Goal: Transaction & Acquisition: Purchase product/service

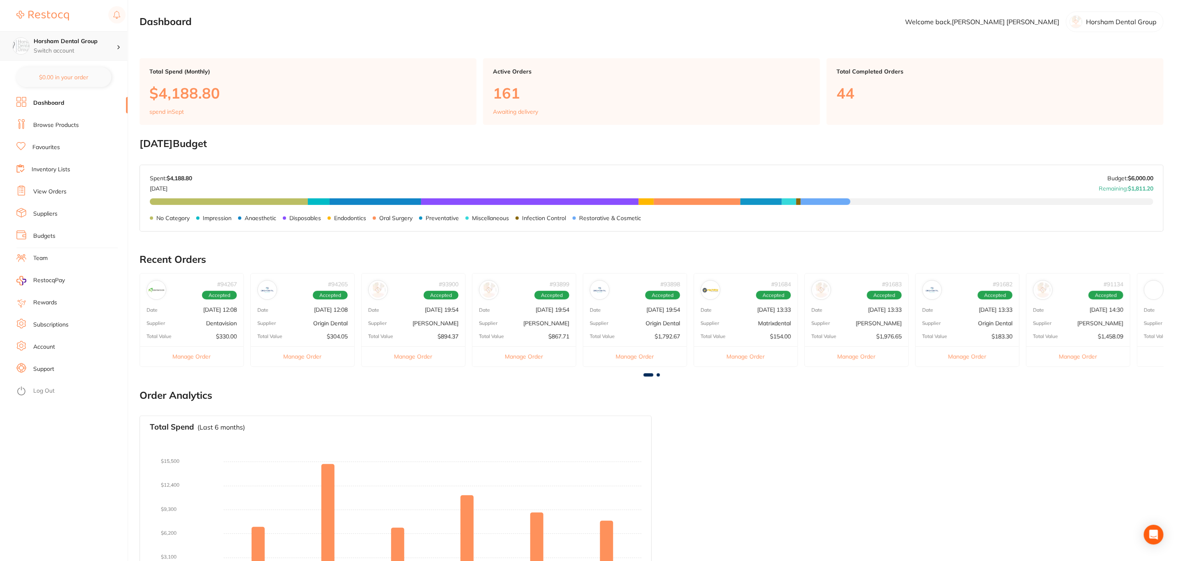
click at [95, 41] on h4 "Horsham Dental Group" at bounding box center [75, 41] width 83 height 8
click at [69, 172] on h4 "Parkes [PERSON_NAME] Dental Group" at bounding box center [77, 174] width 88 height 16
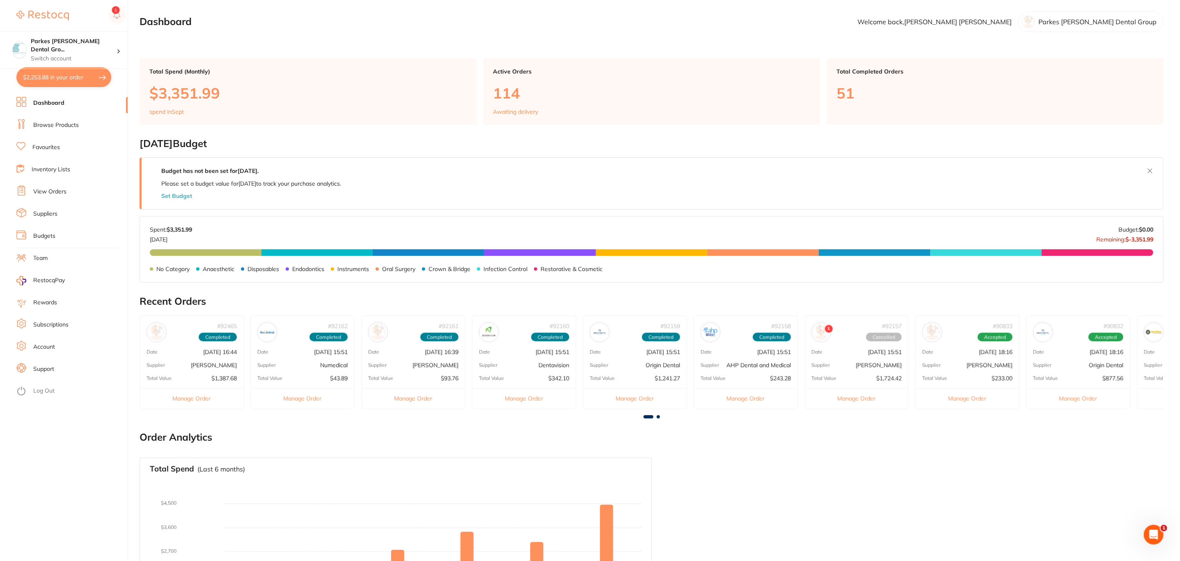
click at [80, 80] on button "$2,253.88 in your order" at bounding box center [63, 77] width 95 height 20
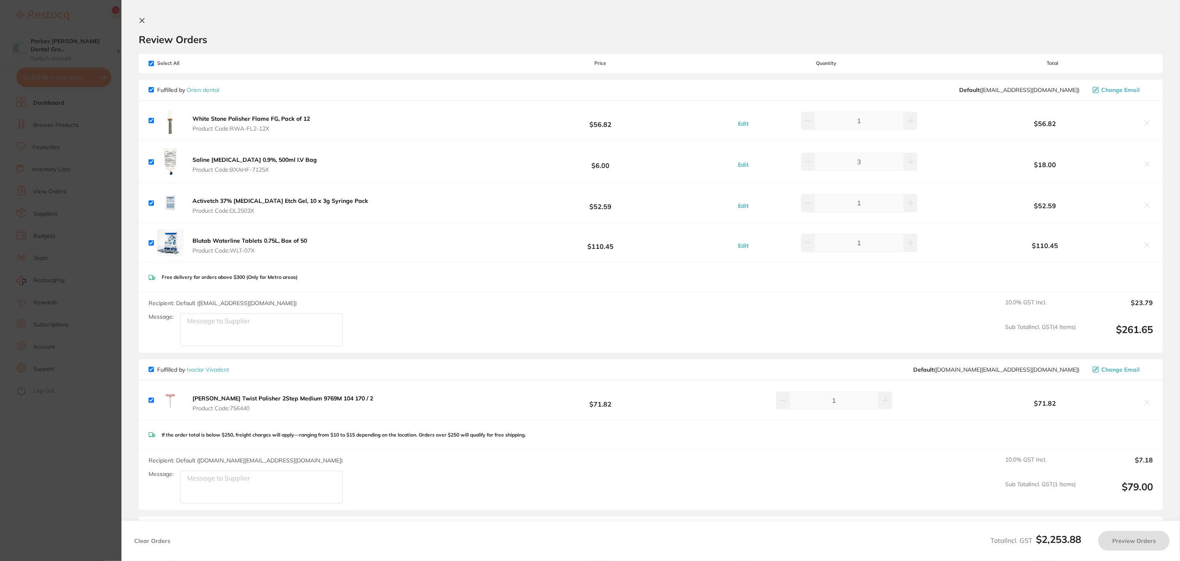
checkbox input "true"
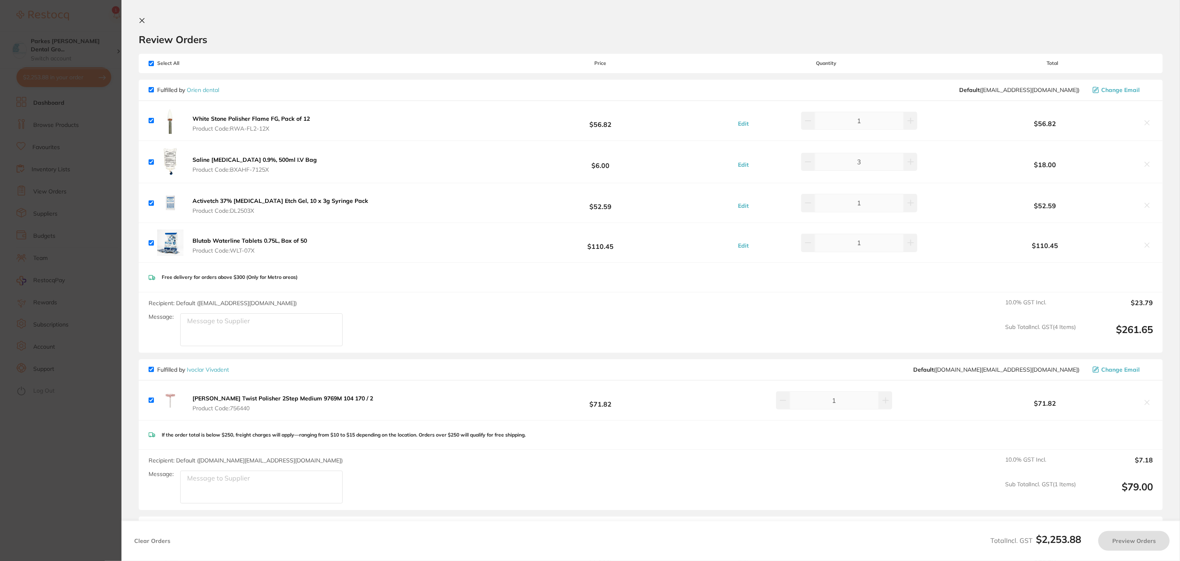
checkbox input "true"
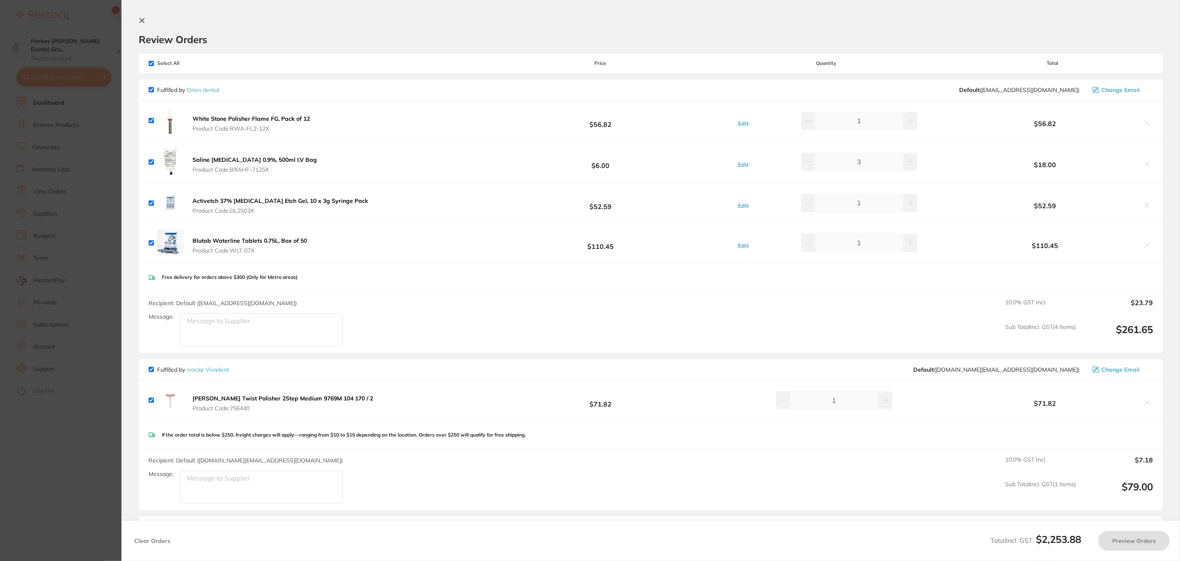
checkbox input "true"
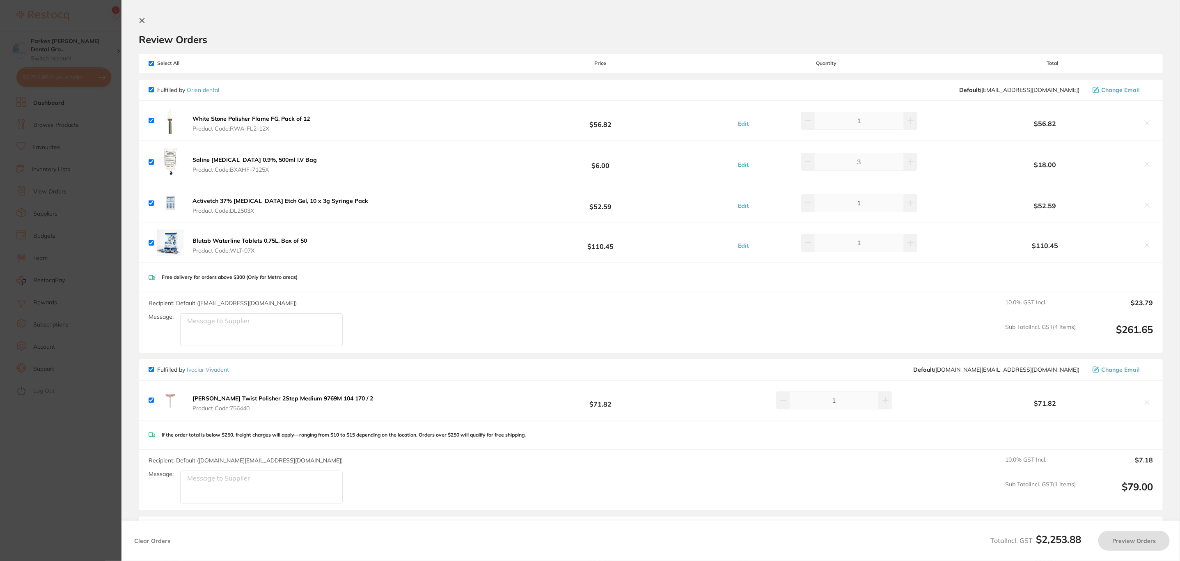
checkbox input "true"
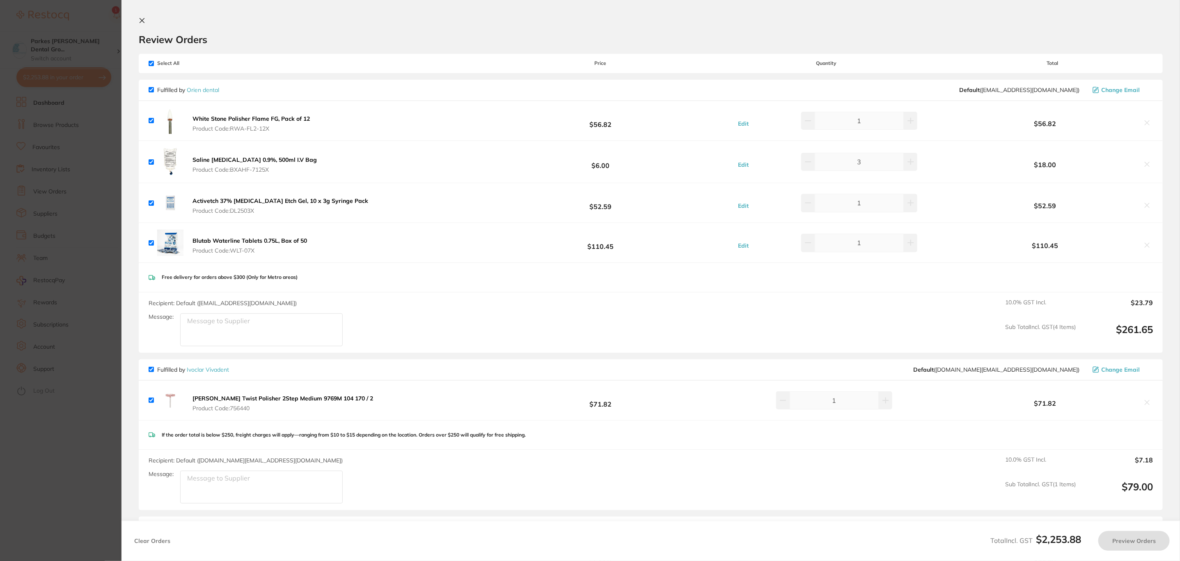
checkbox input "true"
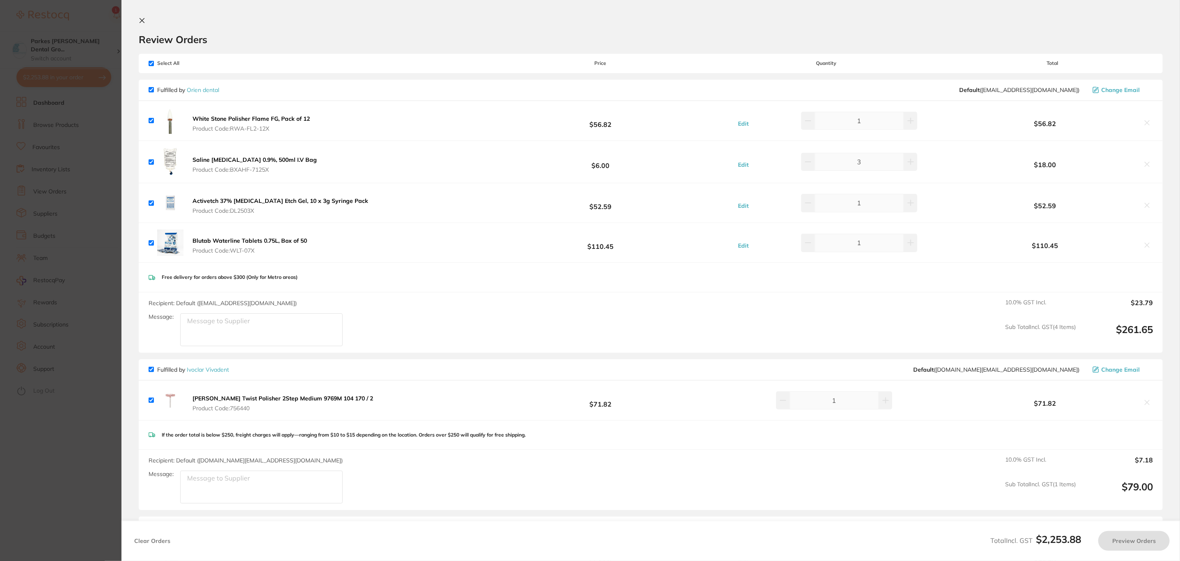
checkbox input "true"
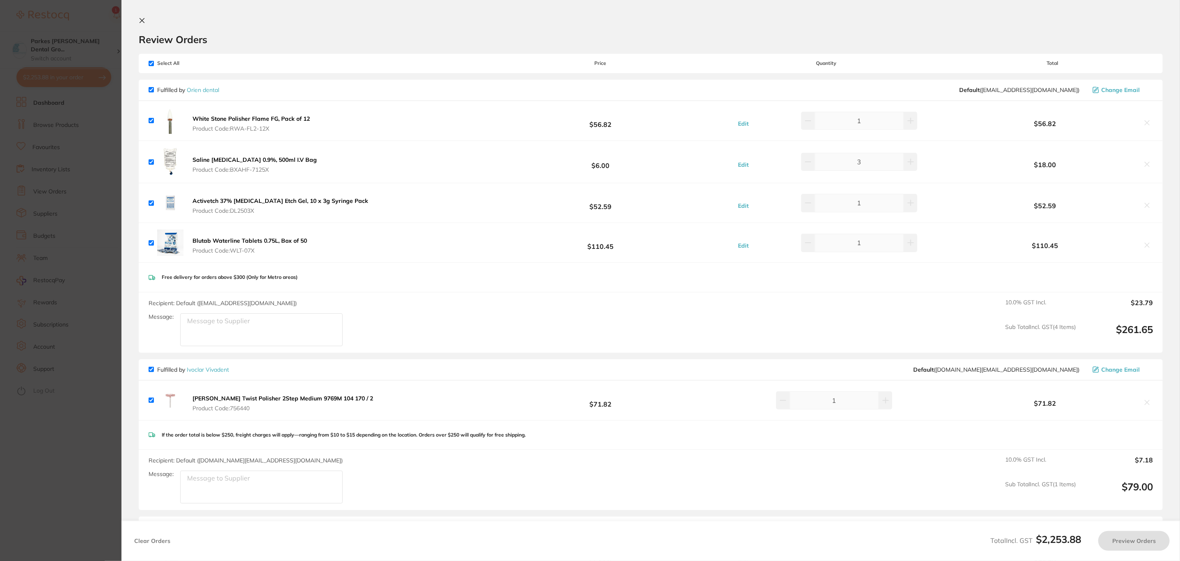
checkbox input "true"
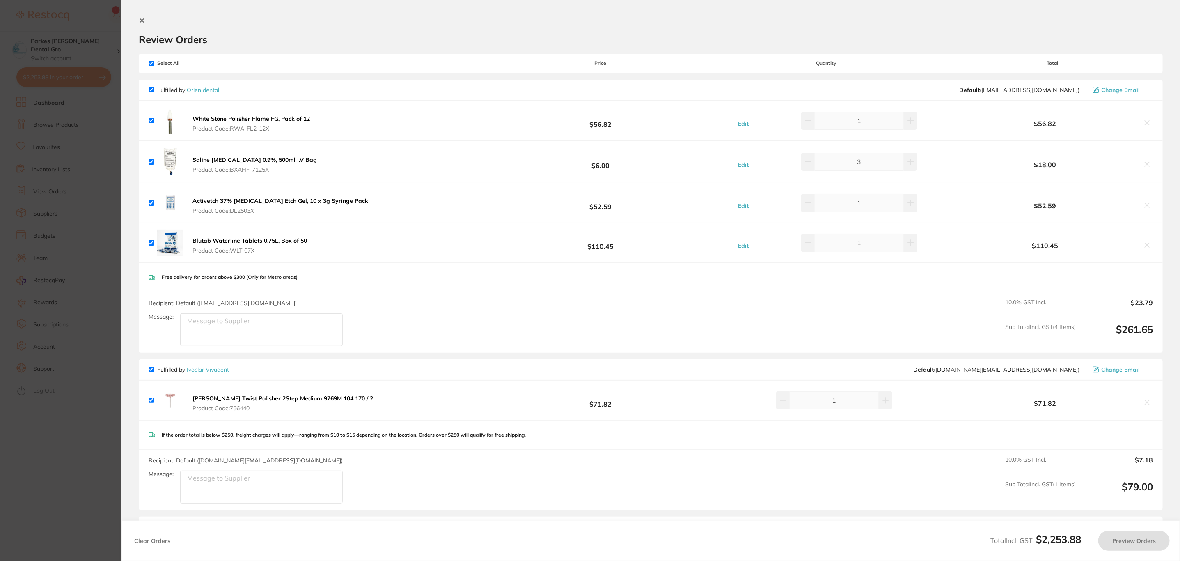
checkbox input "true"
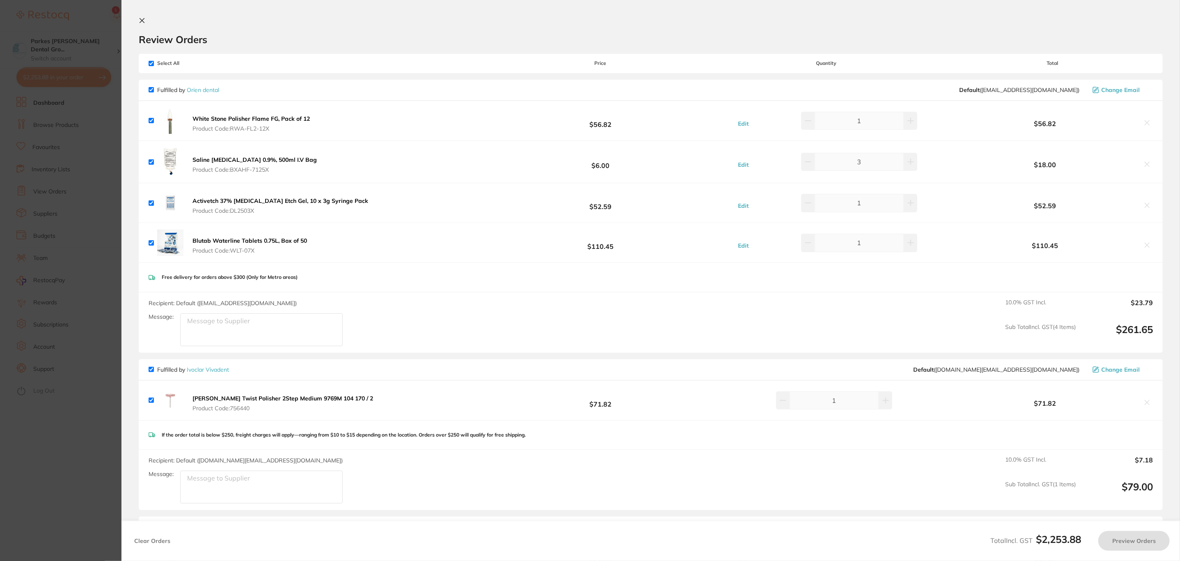
checkbox input "true"
click at [152, 64] on input "checkbox" at bounding box center [151, 63] width 5 height 5
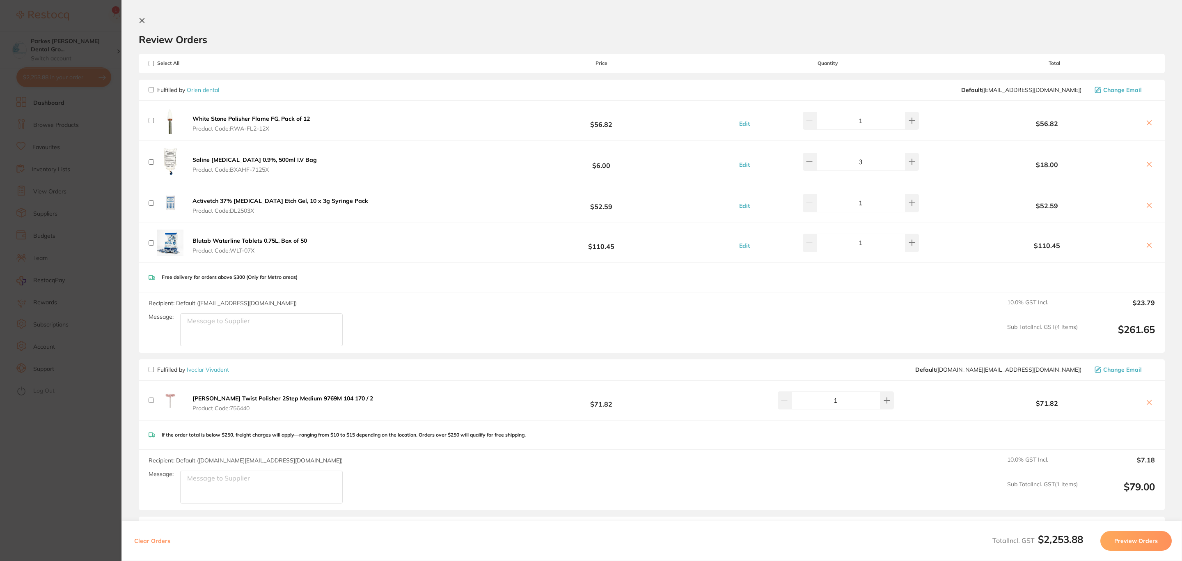
checkbox input "false"
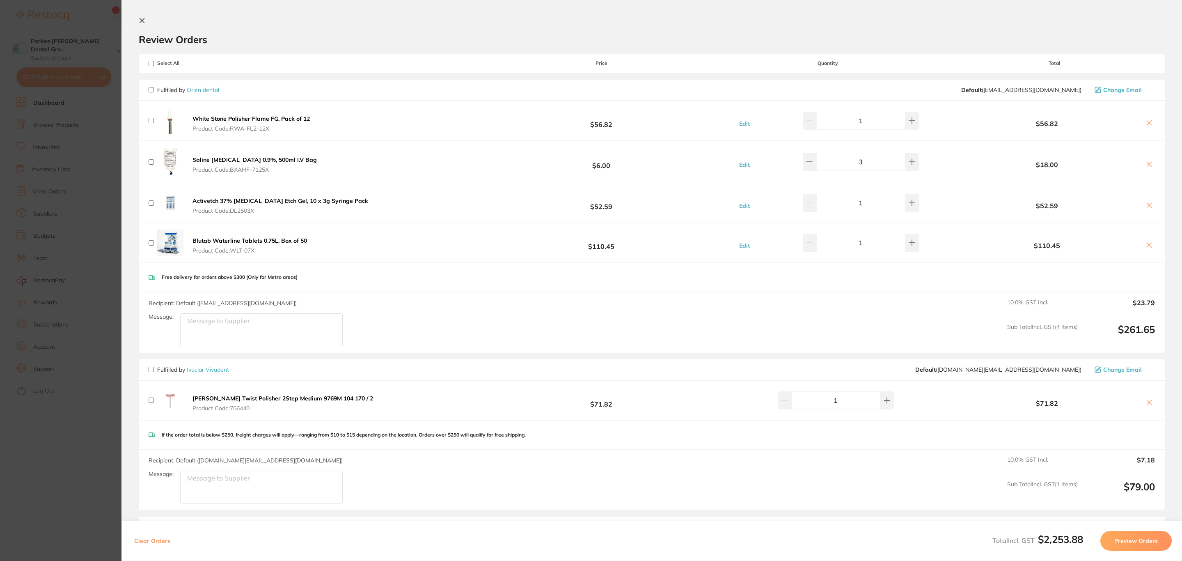
checkbox input "false"
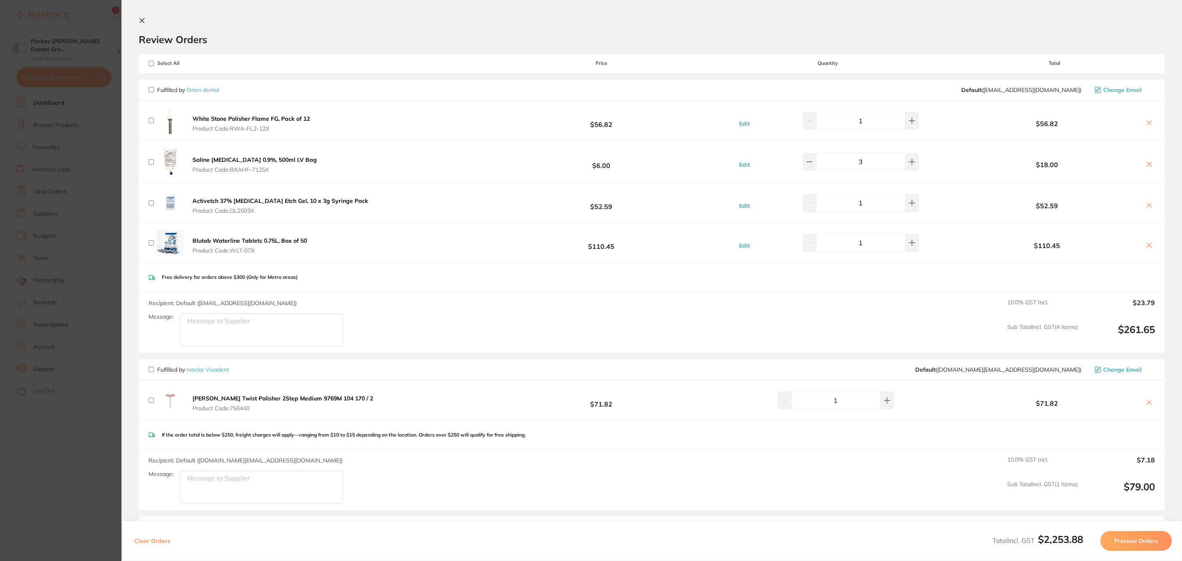
checkbox input "false"
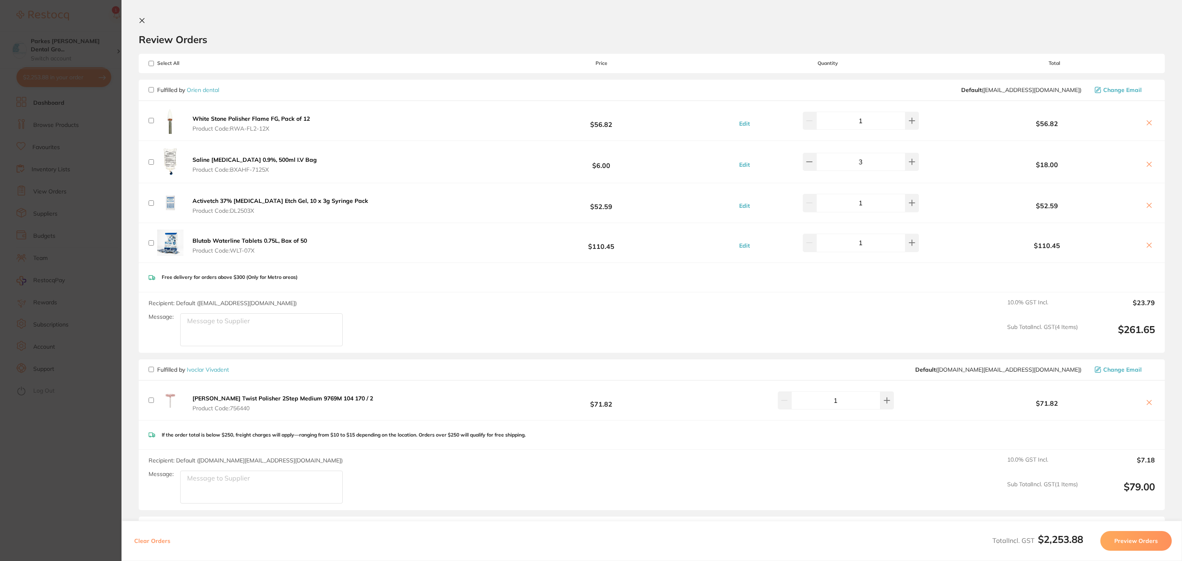
checkbox input "false"
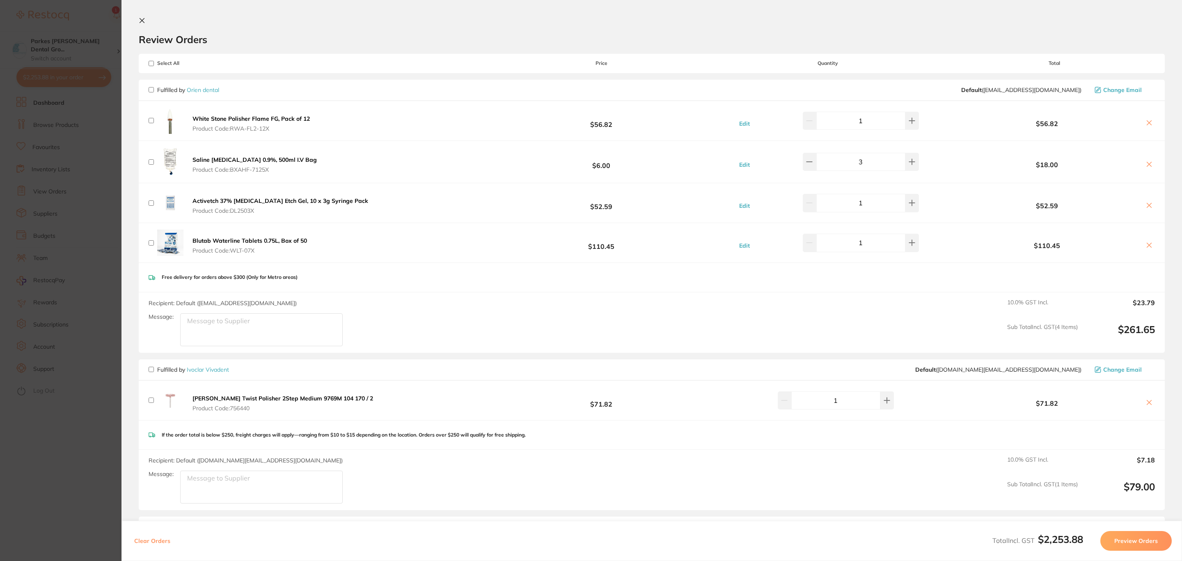
checkbox input "false"
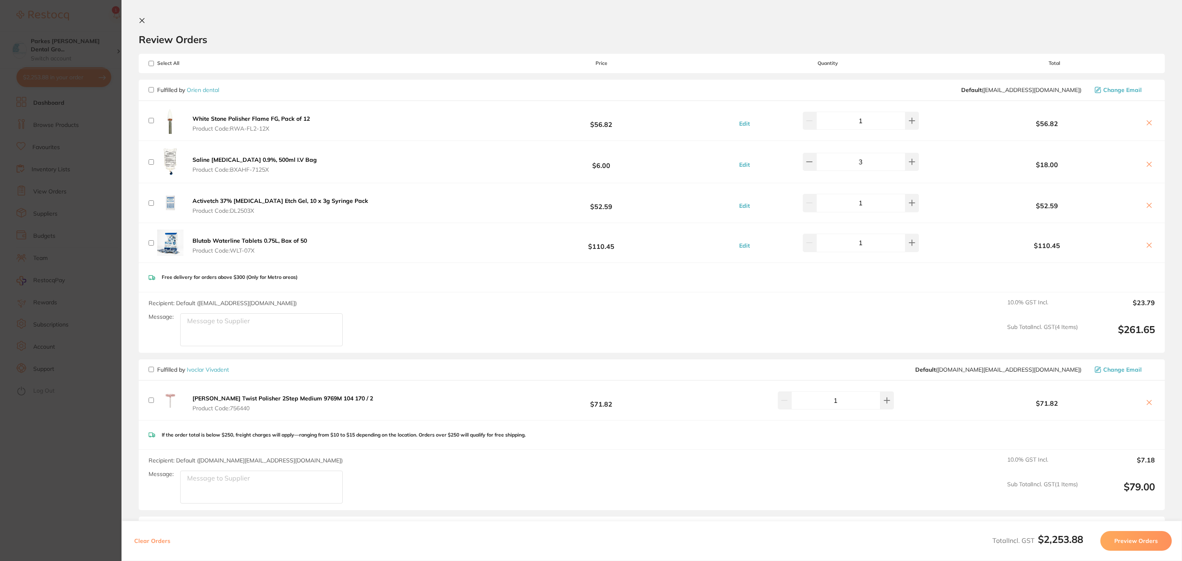
checkbox input "false"
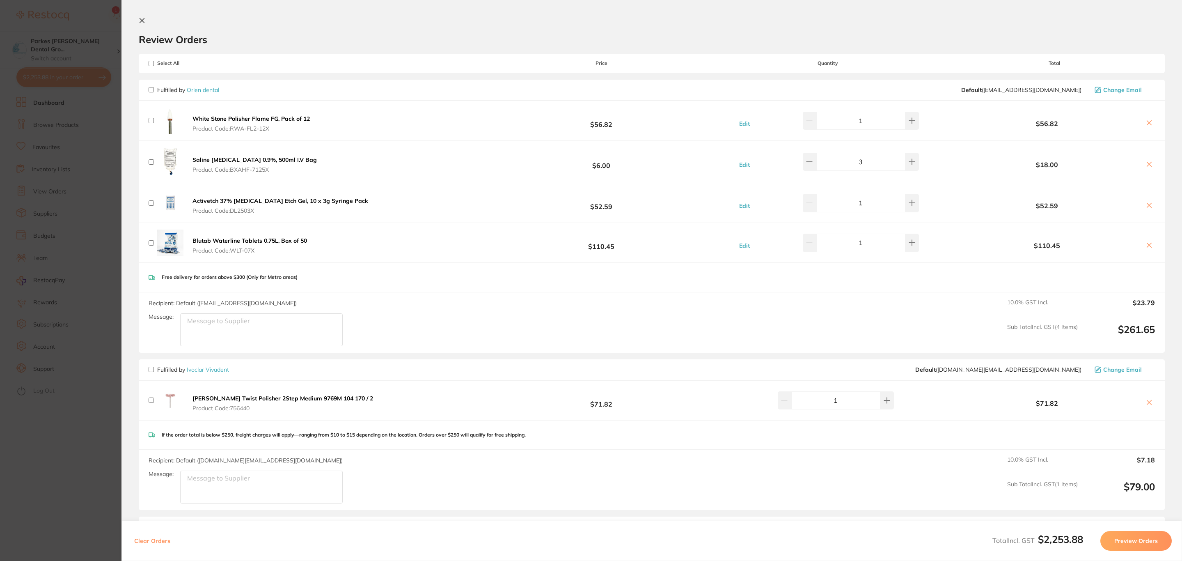
checkbox input "false"
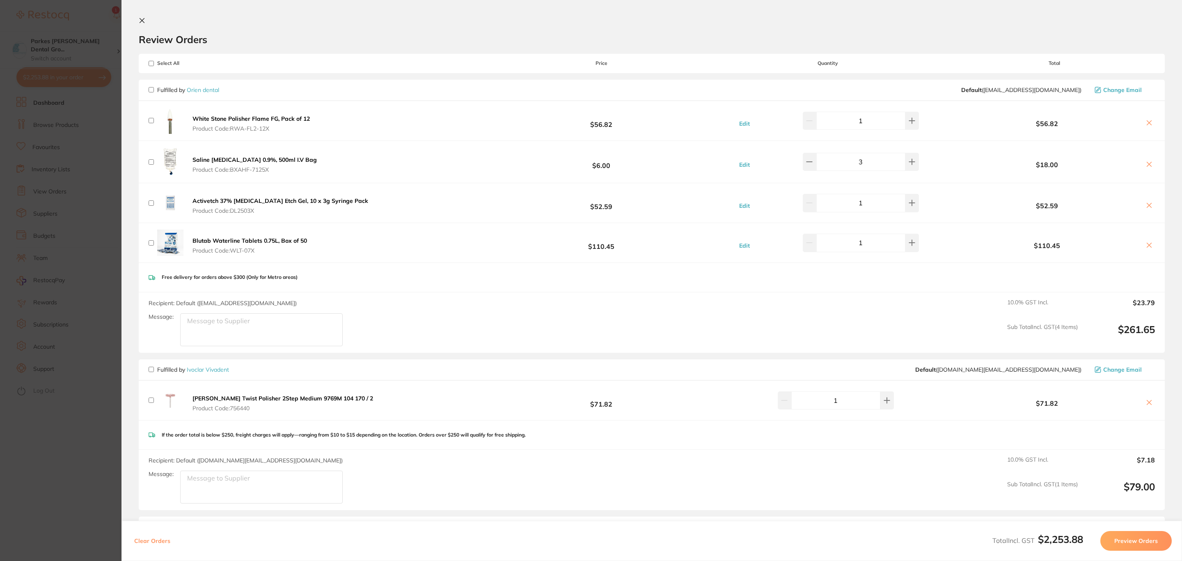
checkbox input "false"
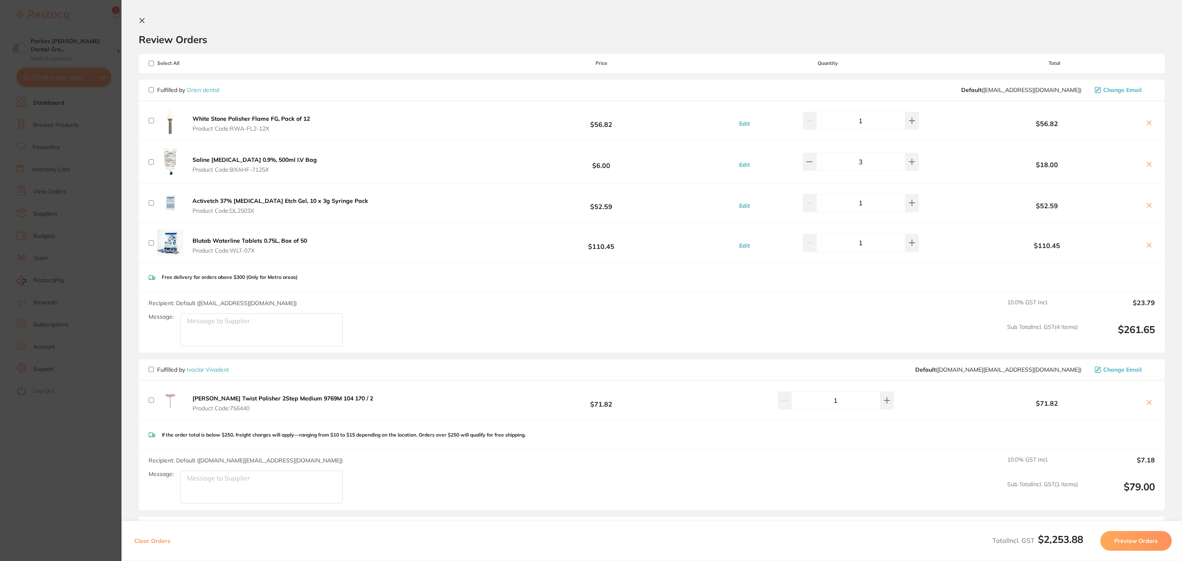
checkbox input "false"
click at [151, 90] on input "checkbox" at bounding box center [151, 89] width 5 height 5
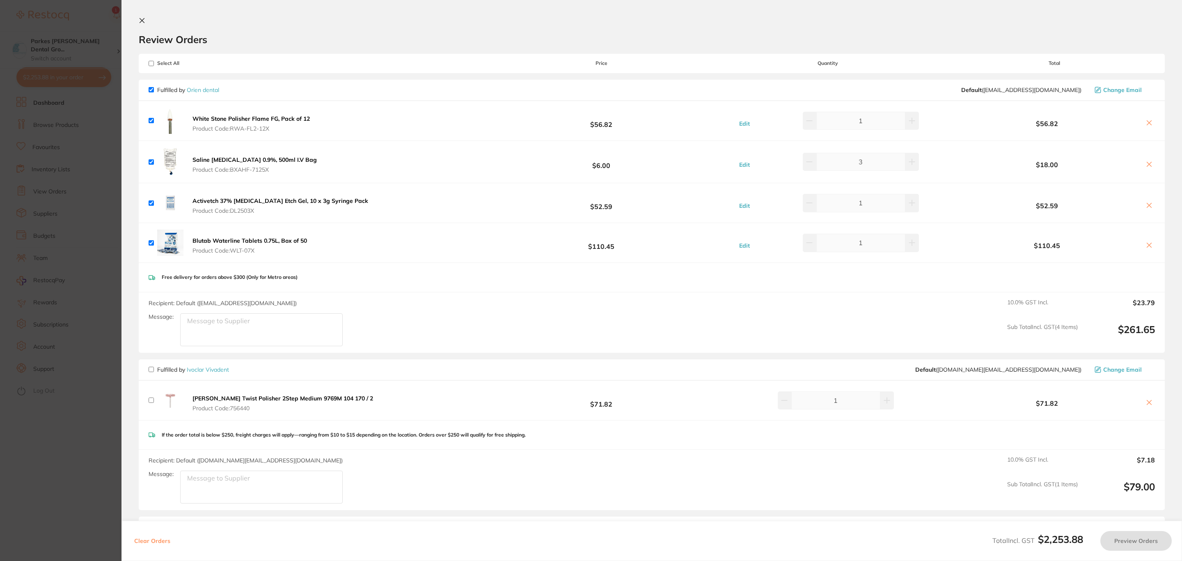
checkbox input "true"
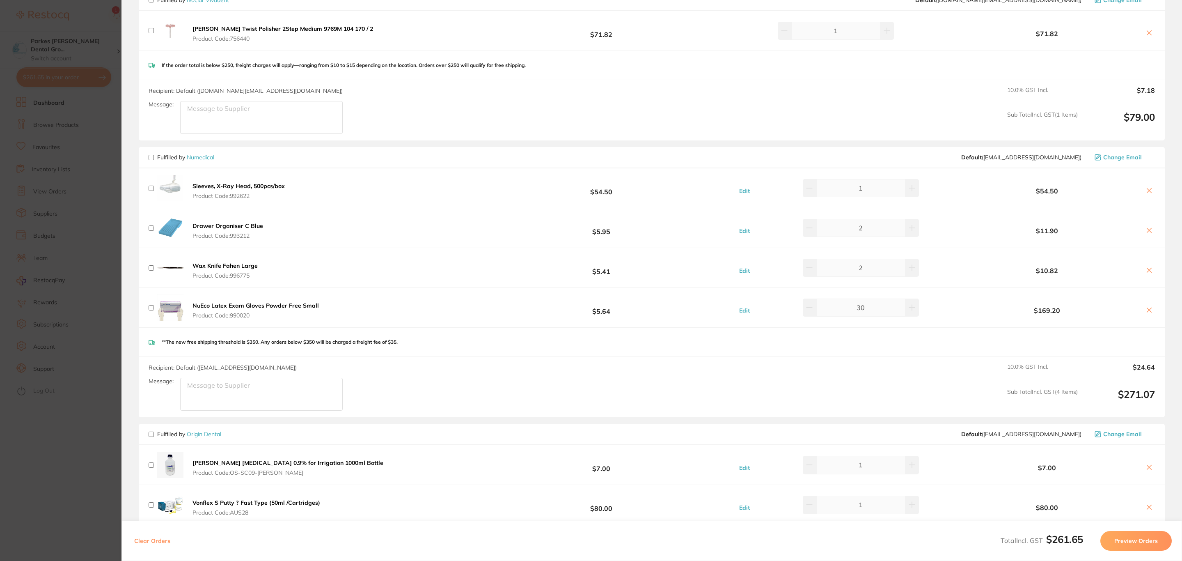
scroll to position [616, 0]
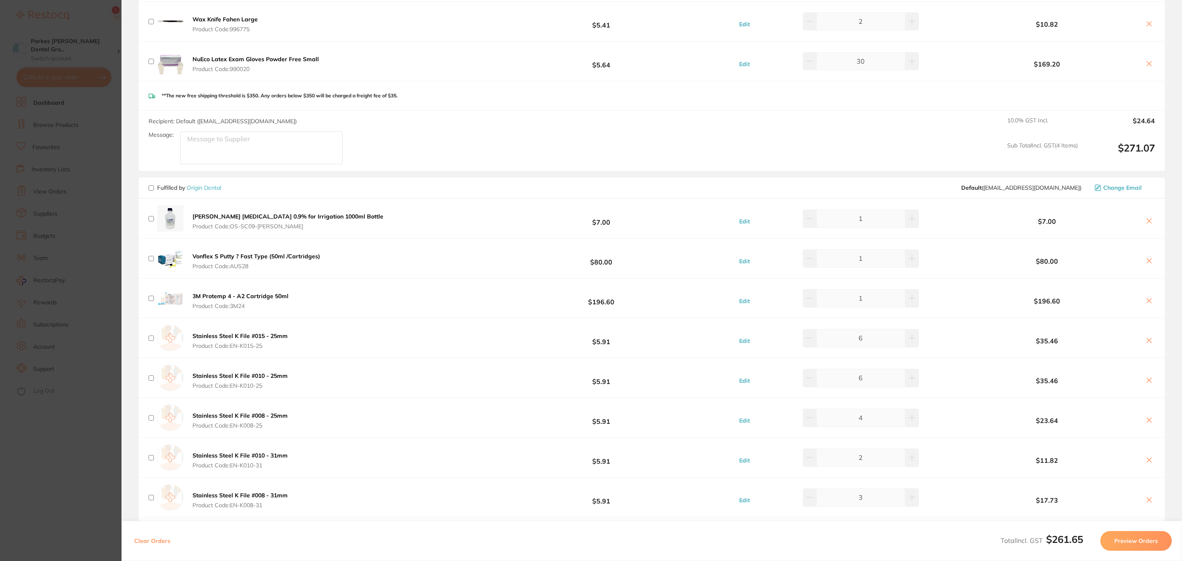
click at [151, 190] on input "checkbox" at bounding box center [151, 187] width 5 height 5
checkbox input "true"
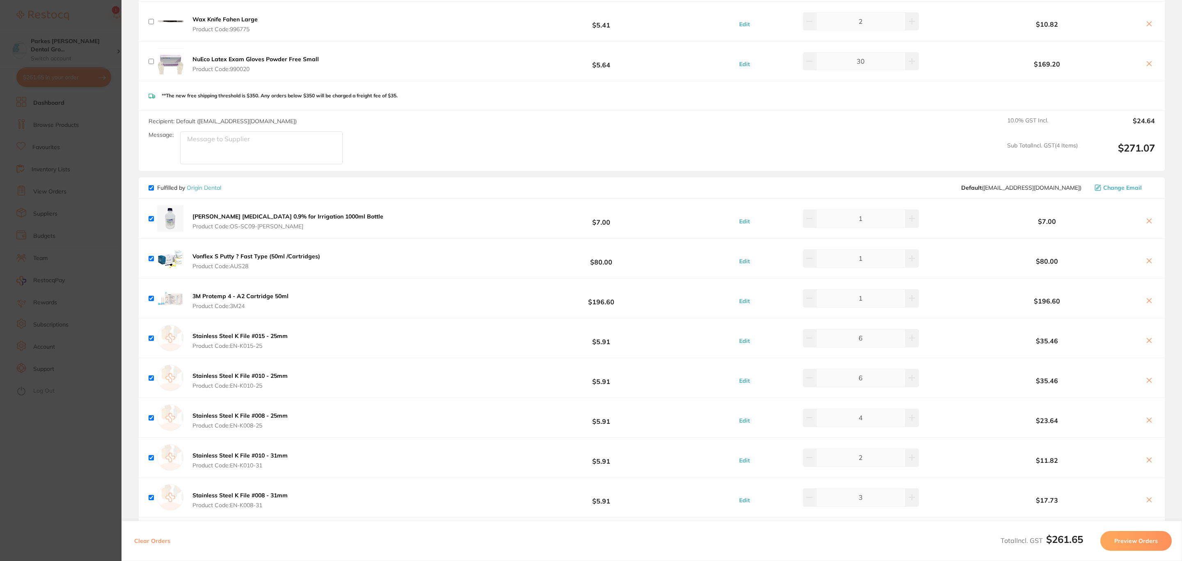
checkbox input "true"
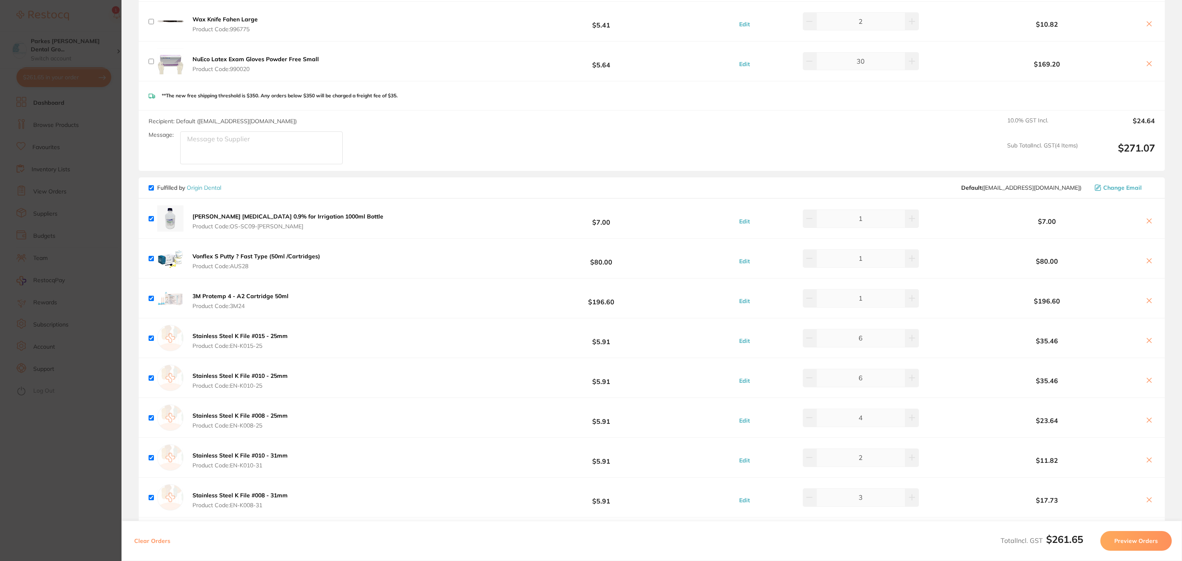
checkbox input "true"
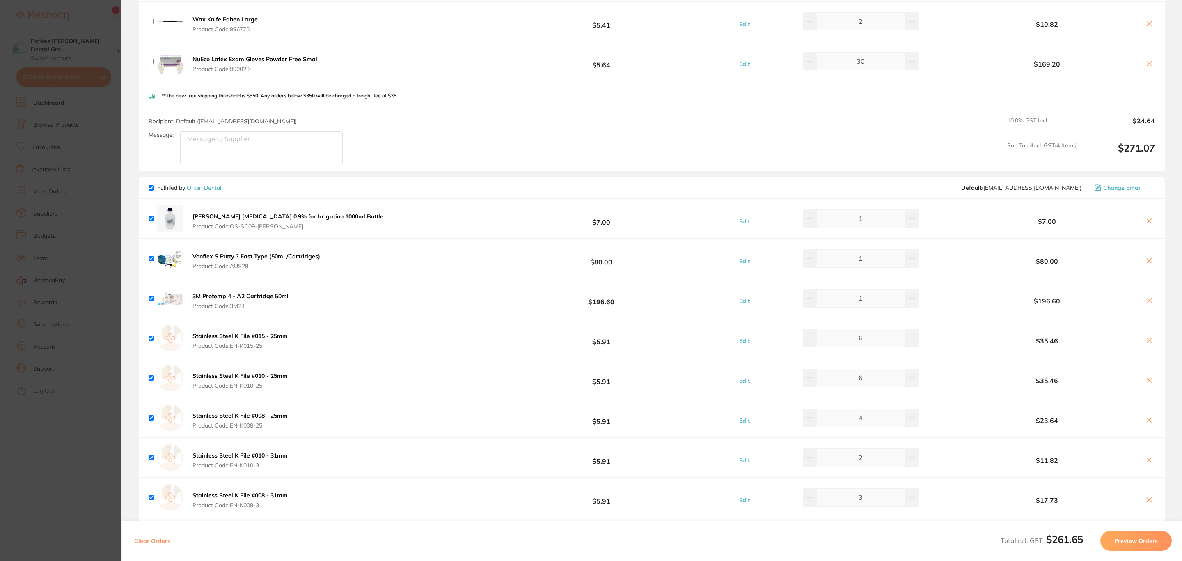
checkbox input "true"
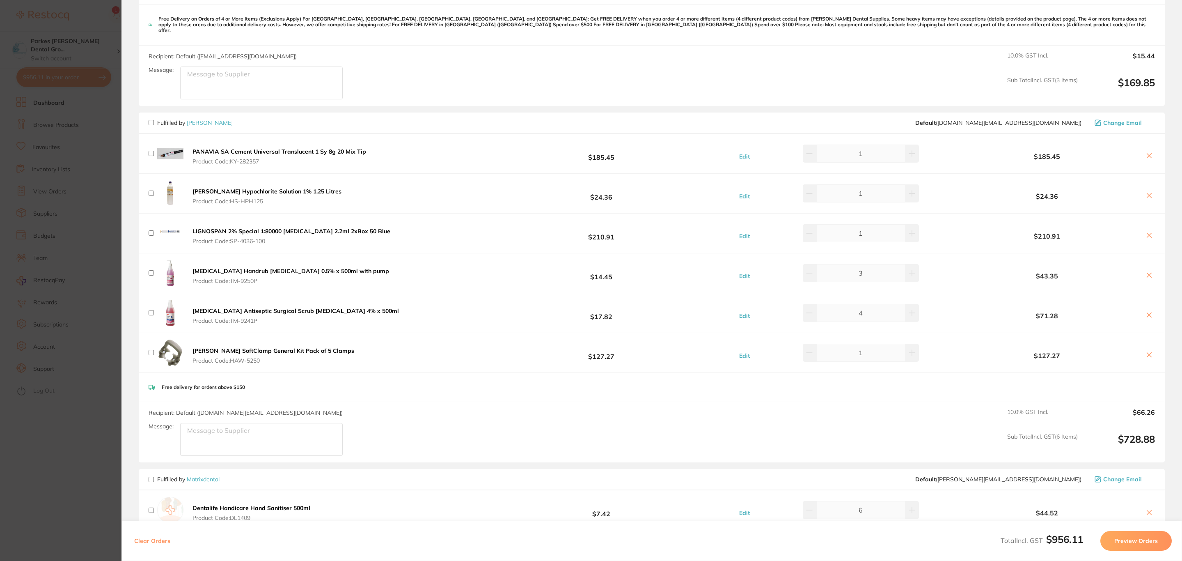
scroll to position [1909, 0]
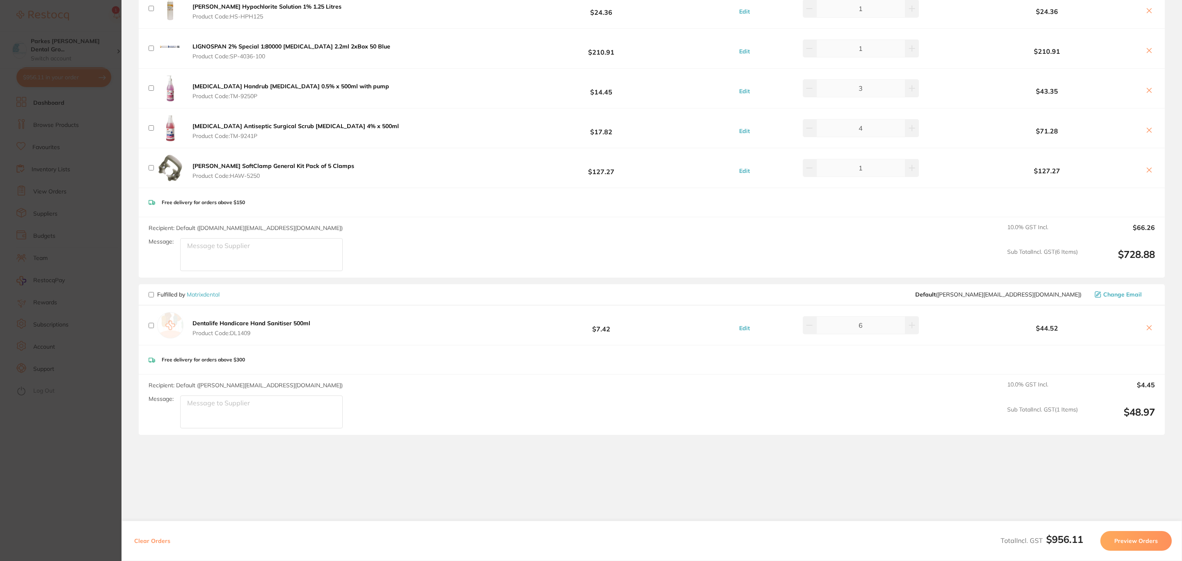
click at [1129, 539] on button "Preview Orders" at bounding box center [1136, 541] width 71 height 20
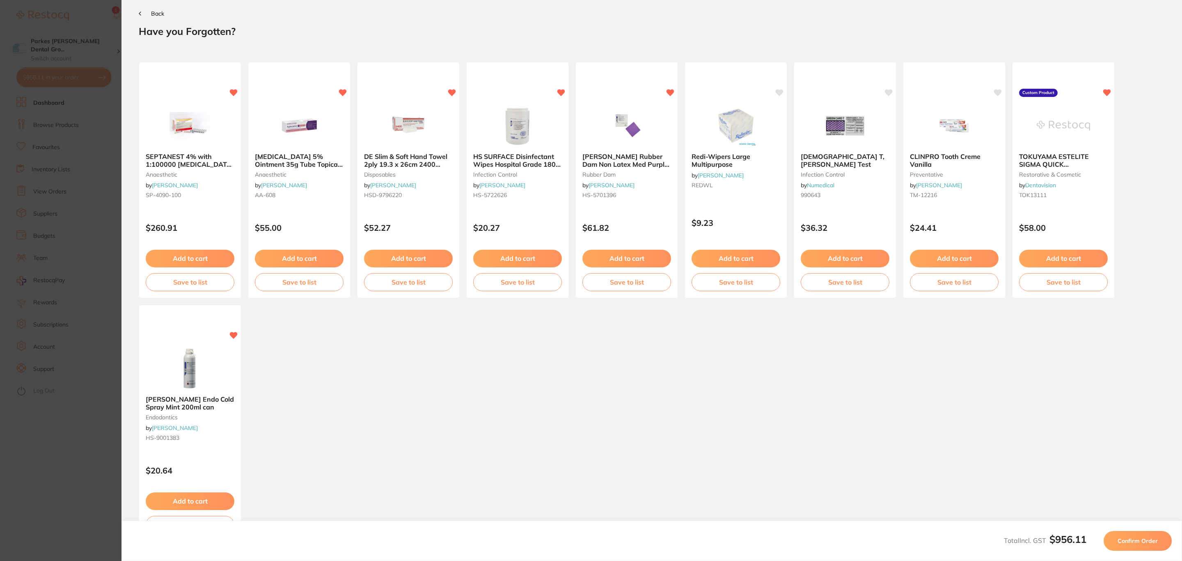
scroll to position [0, 0]
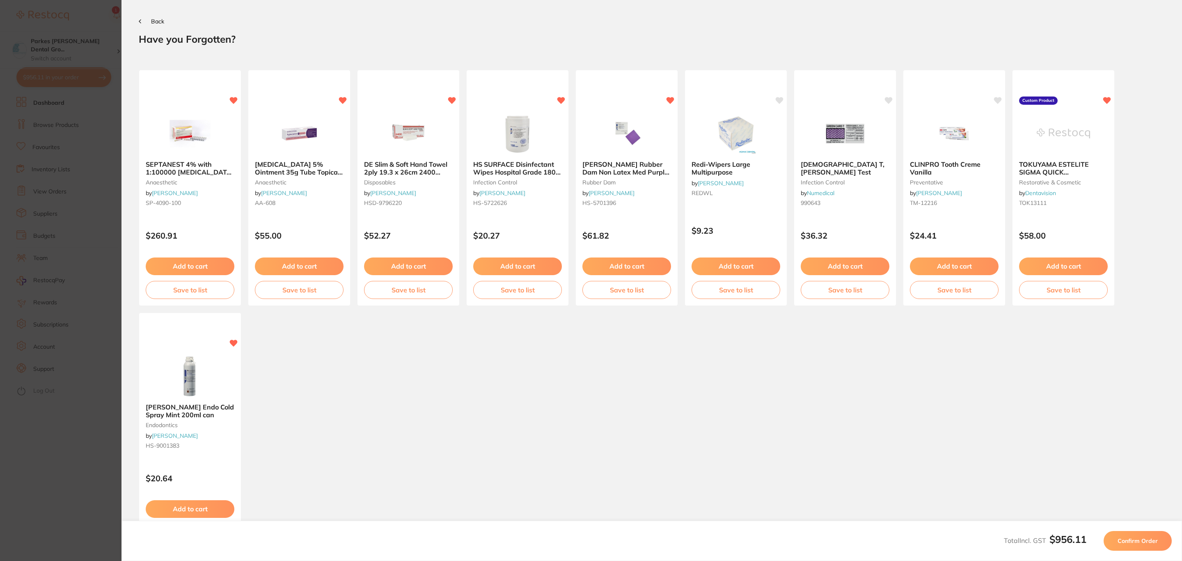
click at [1129, 539] on span "Confirm Order" at bounding box center [1138, 540] width 40 height 7
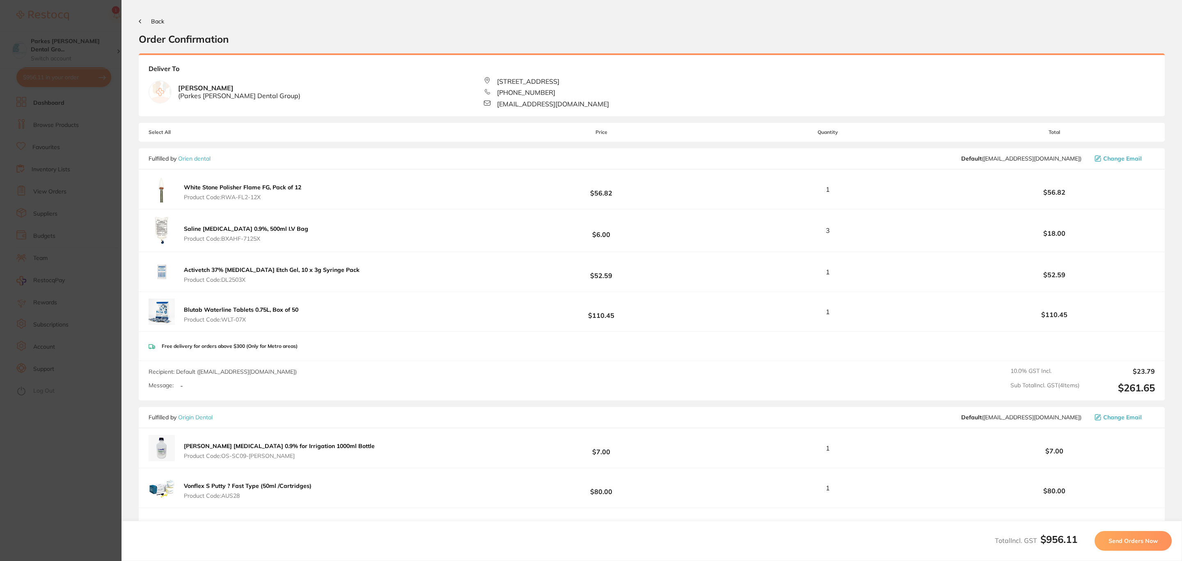
click at [1129, 539] on span "Send Orders Now" at bounding box center [1133, 540] width 49 height 7
